Goal: Transaction & Acquisition: Purchase product/service

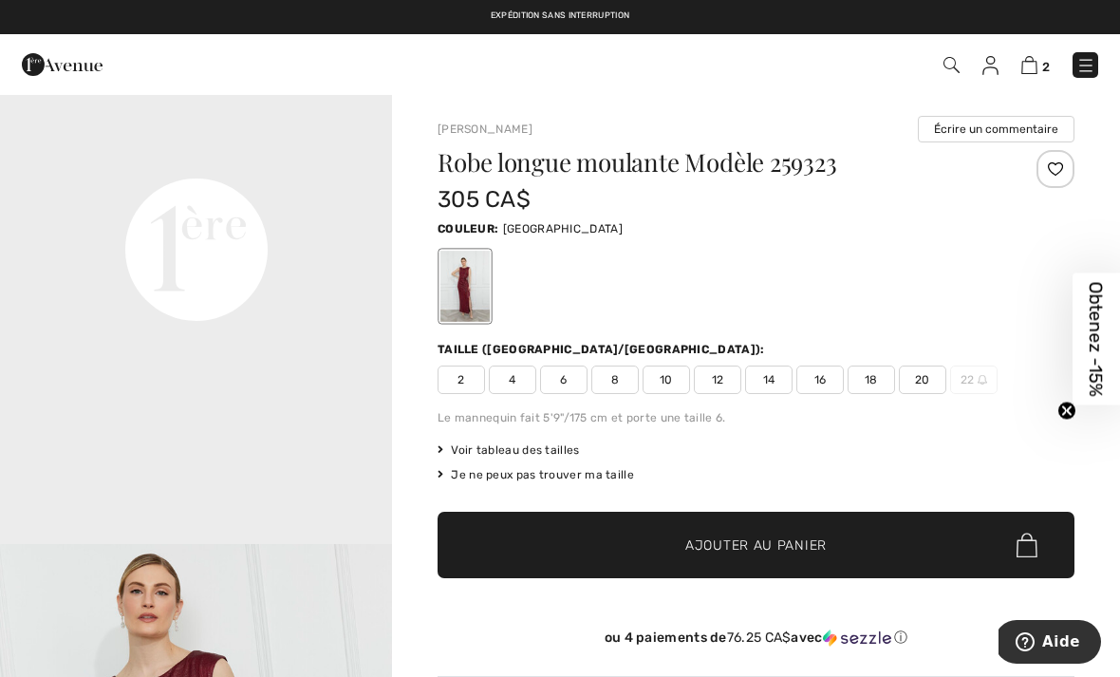
click at [1034, 60] on img at bounding box center [1029, 65] width 16 height 18
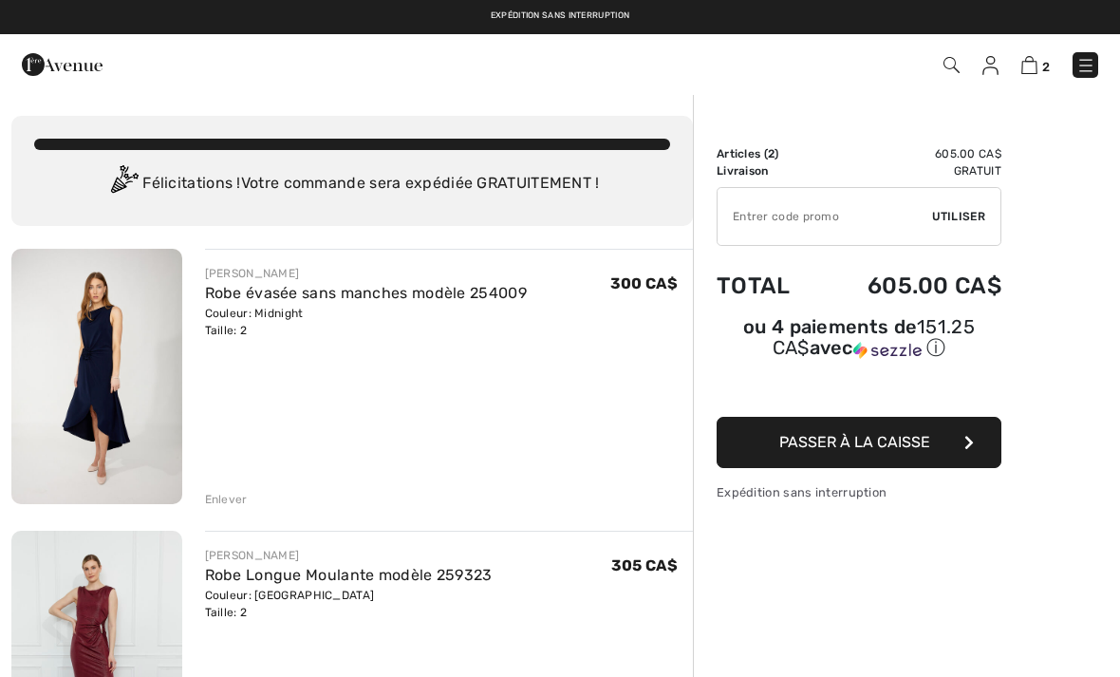
click at [110, 344] on img at bounding box center [96, 376] width 171 height 255
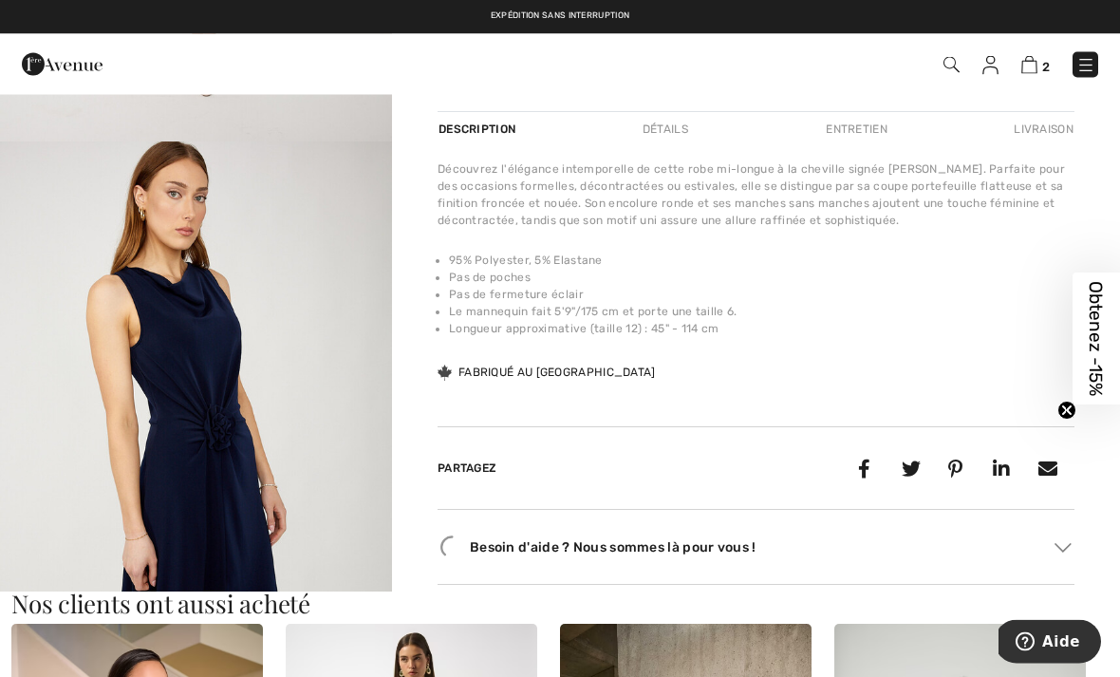
scroll to position [608, 0]
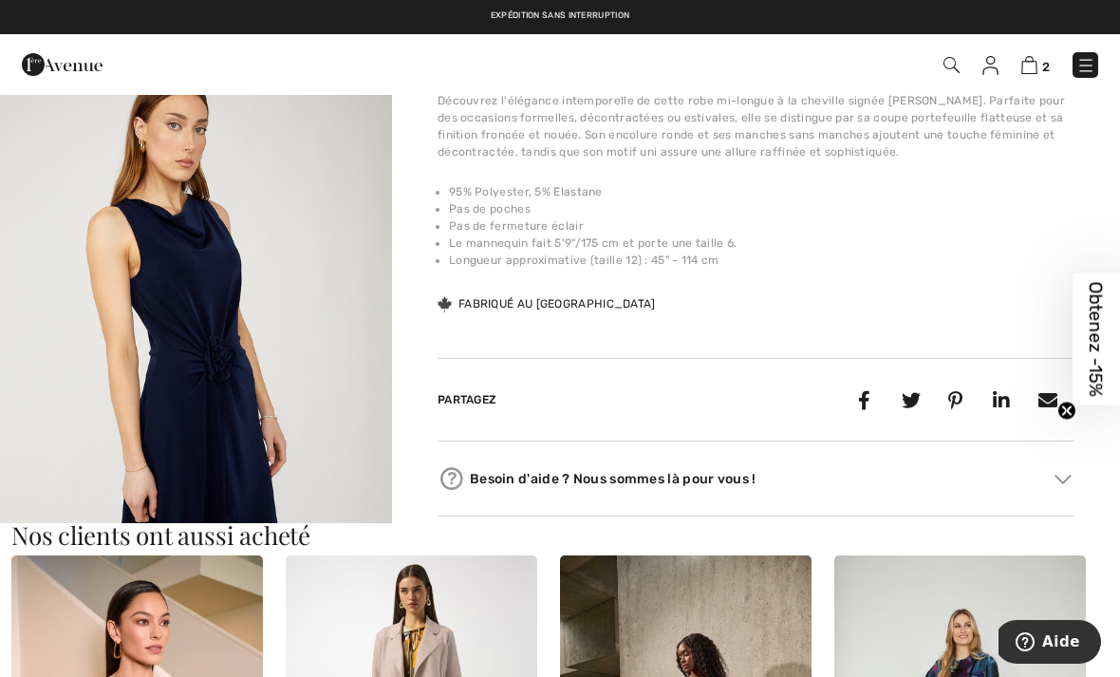
click at [194, 288] on img "2 / 4" at bounding box center [196, 367] width 392 height 588
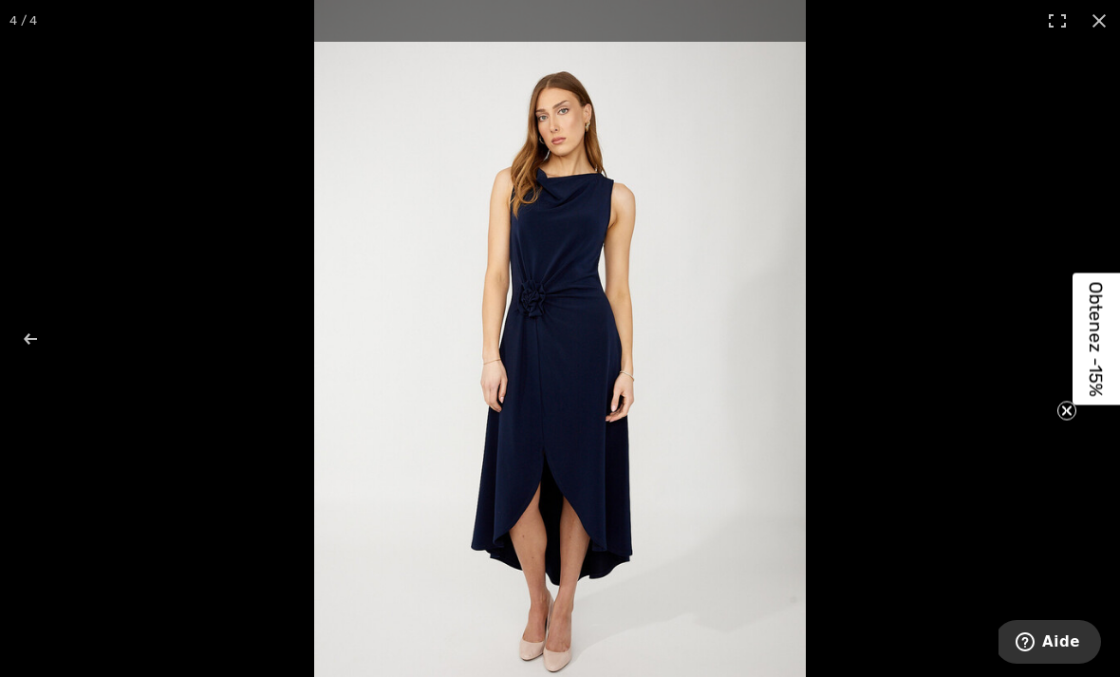
scroll to position [669, 0]
